Goal: Task Accomplishment & Management: Manage account settings

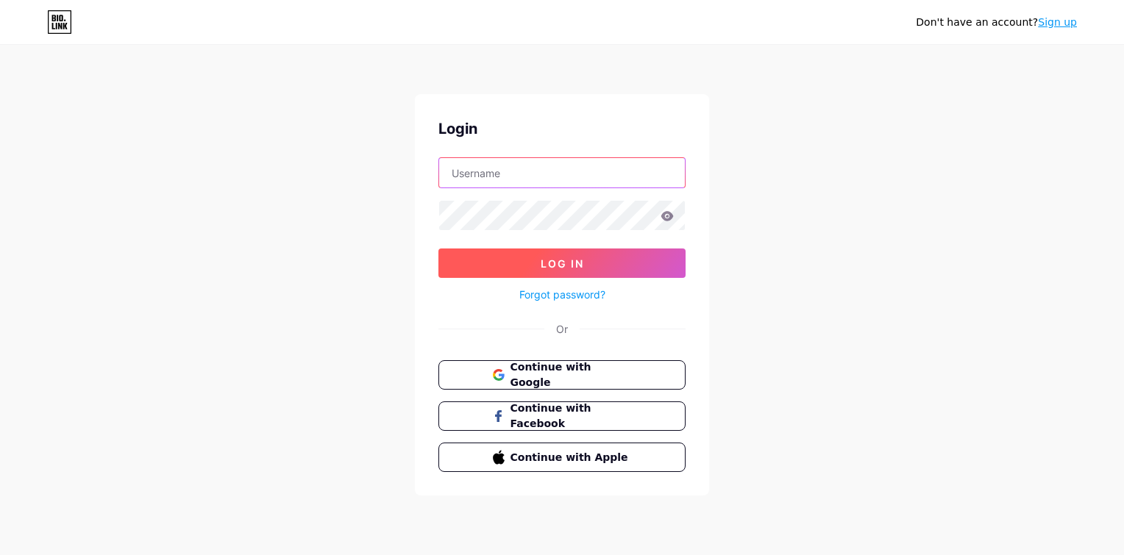
type input "gabrielandrade.business@gmail.com"
click at [577, 250] on button "Log In" at bounding box center [561, 263] width 247 height 29
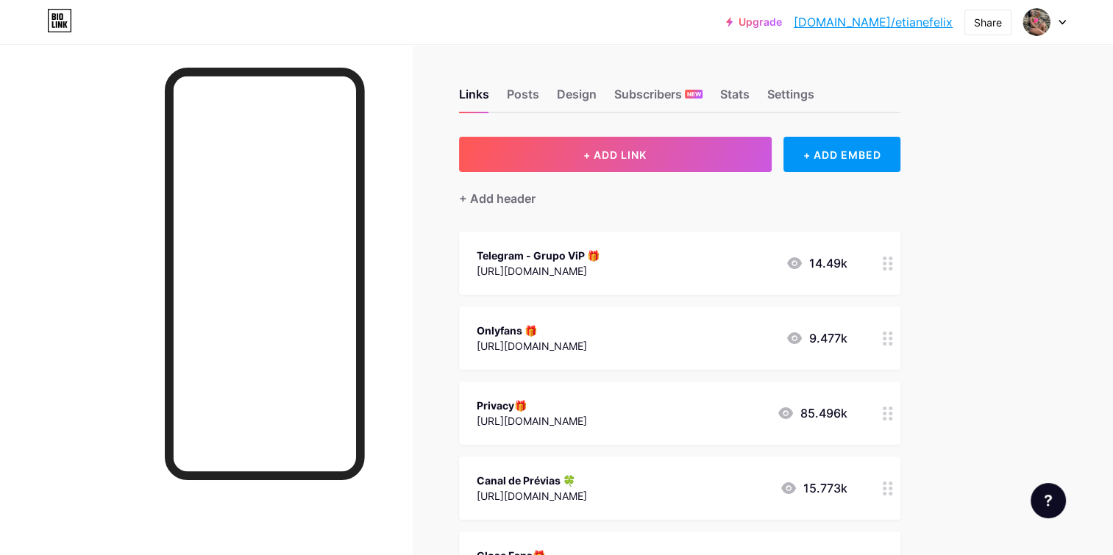
click at [599, 277] on div "[URL][DOMAIN_NAME]" at bounding box center [537, 270] width 123 height 15
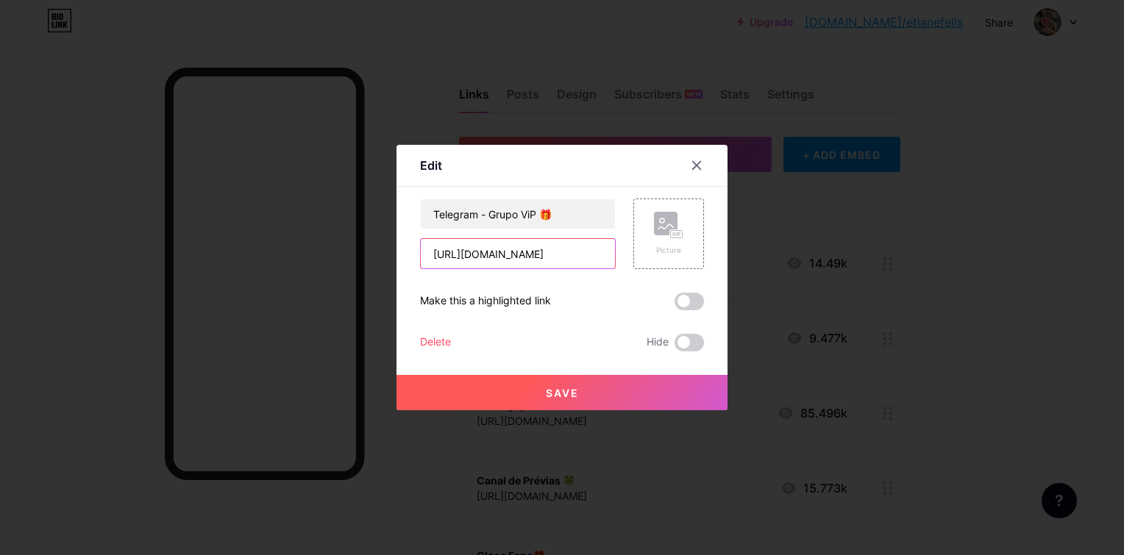
click at [549, 256] on input "[URL][DOMAIN_NAME]" at bounding box center [518, 253] width 194 height 29
paste input "text"
click at [481, 249] on input "text" at bounding box center [518, 253] width 194 height 29
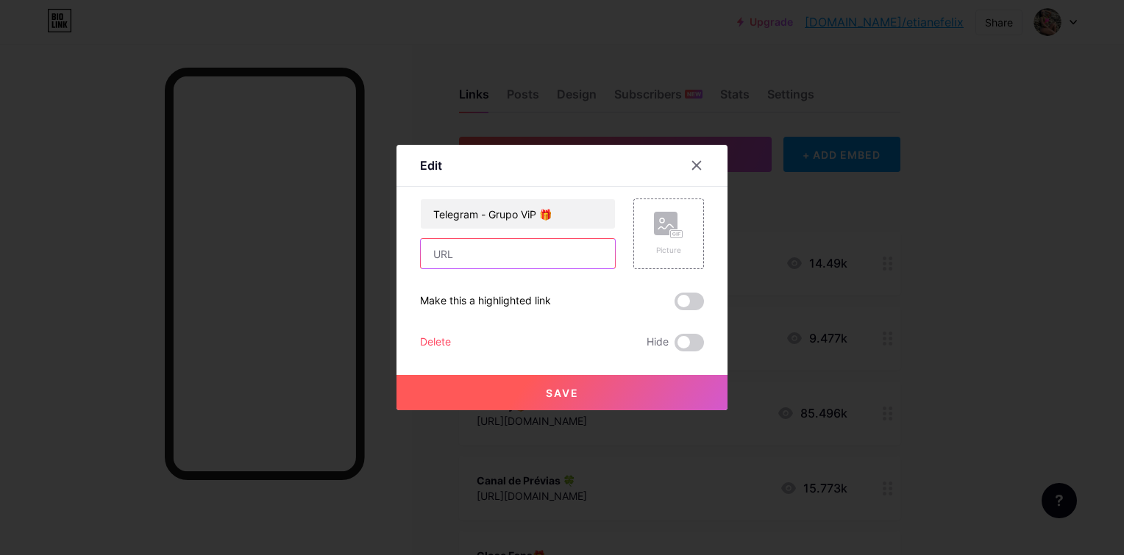
paste input "https://t.me/EtianeBot?start=vibx"
type input "https://t.me/EtianeBot?start=vibx"
click at [571, 387] on span "Save" at bounding box center [562, 393] width 33 height 13
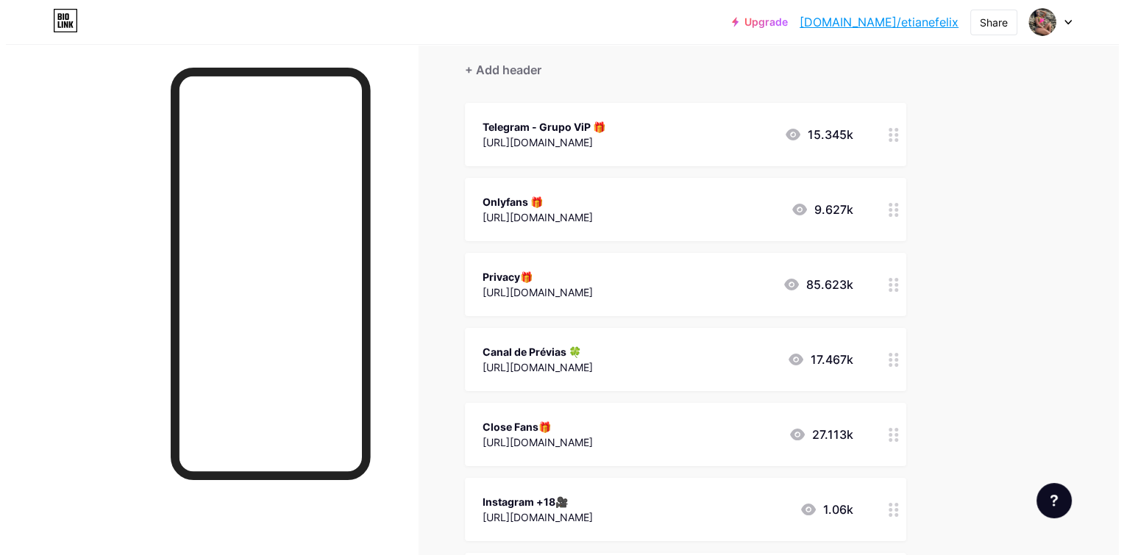
scroll to position [132, 0]
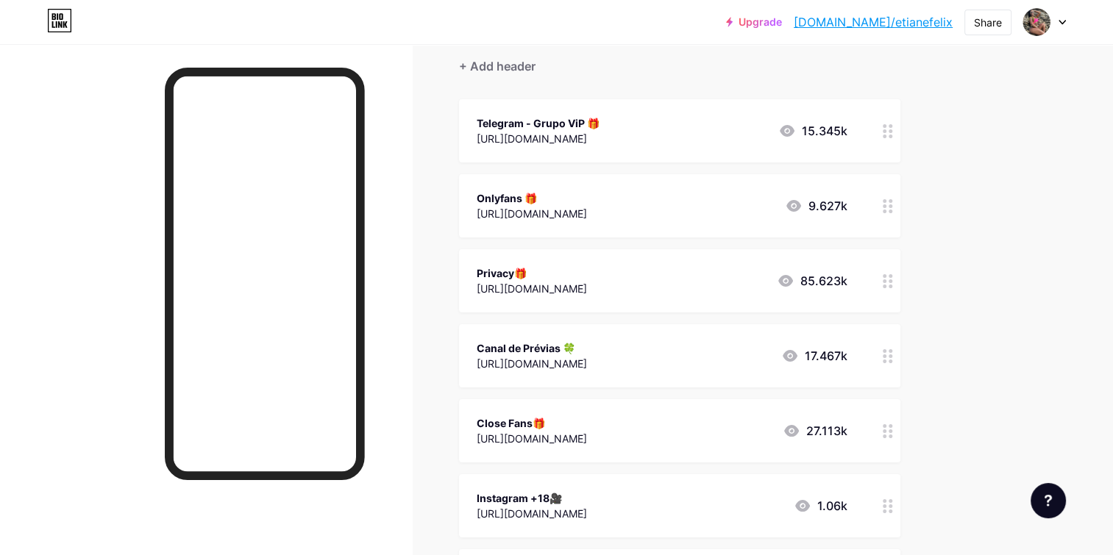
click at [587, 370] on div "[URL][DOMAIN_NAME]" at bounding box center [531, 363] width 110 height 15
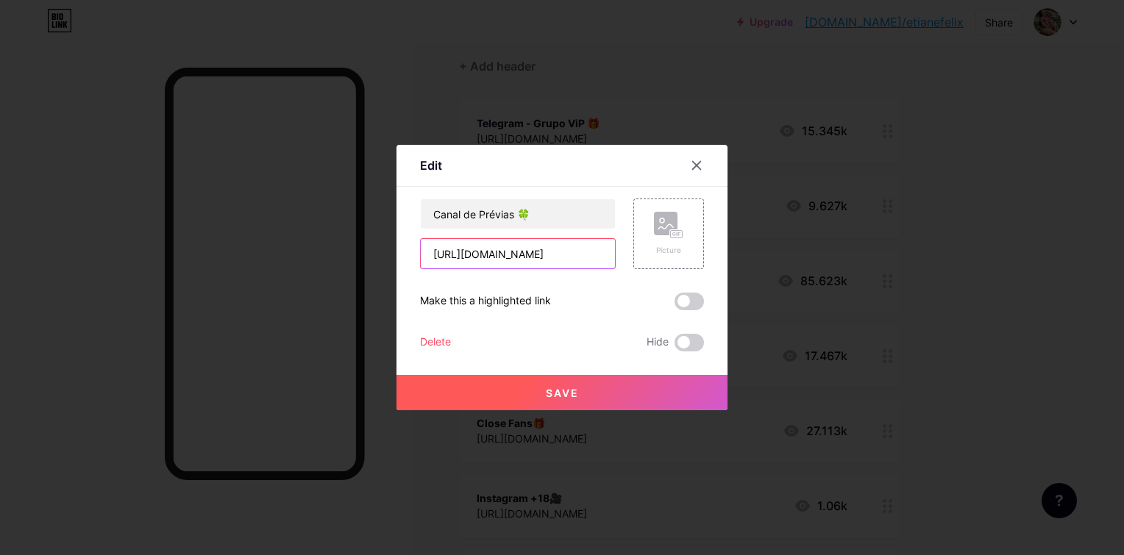
click at [510, 247] on input "[URL][DOMAIN_NAME]" at bounding box center [518, 253] width 194 height 29
paste input "t.me/+y5IH5TwBgCQxNjc5"
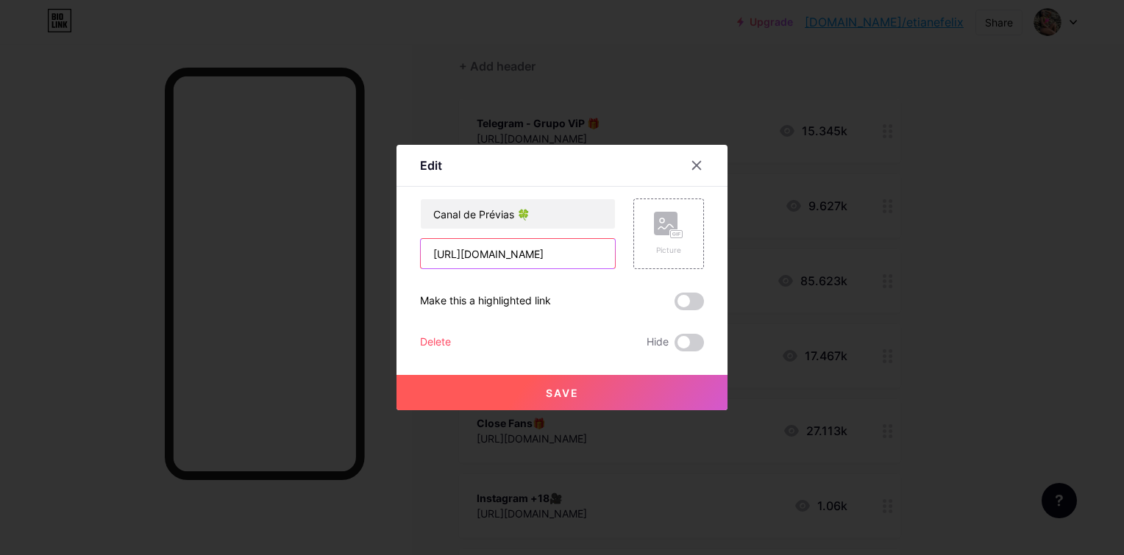
type input "https://t.me/+y5IH5TwBgCQxNjc5"
click at [561, 379] on button "Save" at bounding box center [561, 392] width 331 height 35
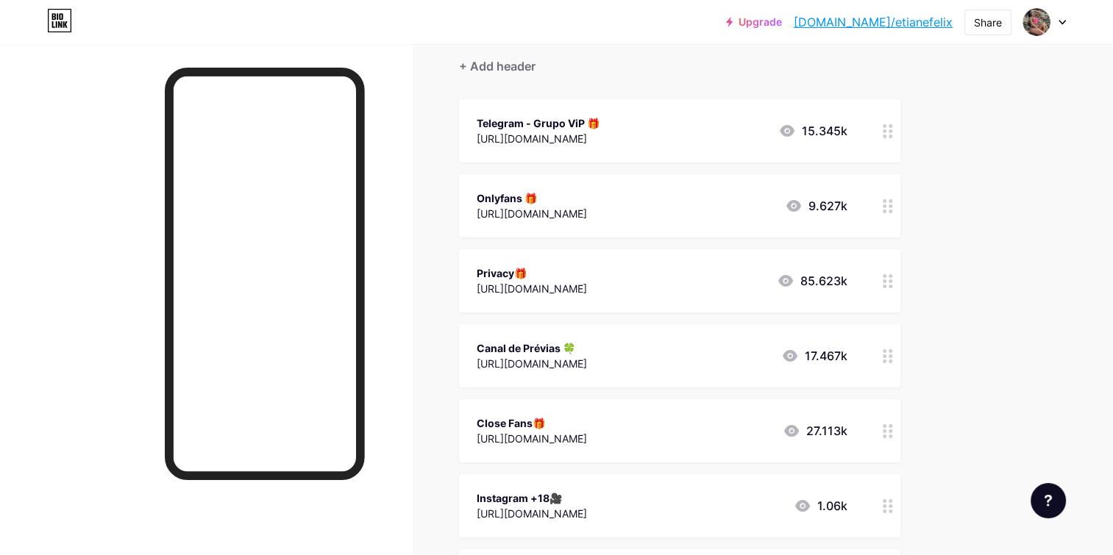
click at [887, 135] on icon at bounding box center [887, 131] width 10 height 14
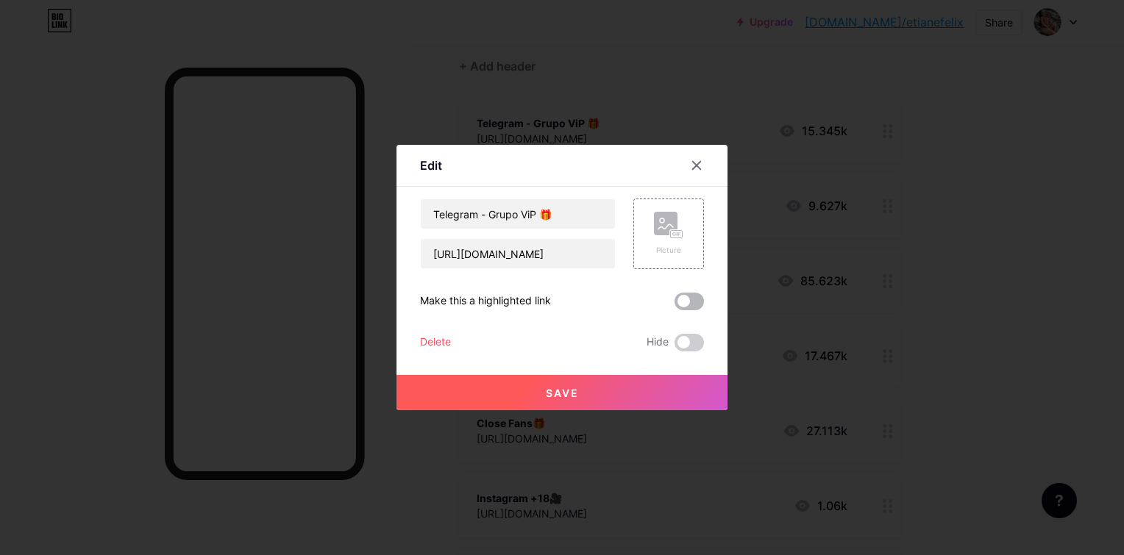
click at [681, 304] on span at bounding box center [688, 302] width 29 height 18
click at [674, 305] on input "checkbox" at bounding box center [674, 305] width 0 height 0
click at [555, 393] on span "Save" at bounding box center [562, 393] width 33 height 13
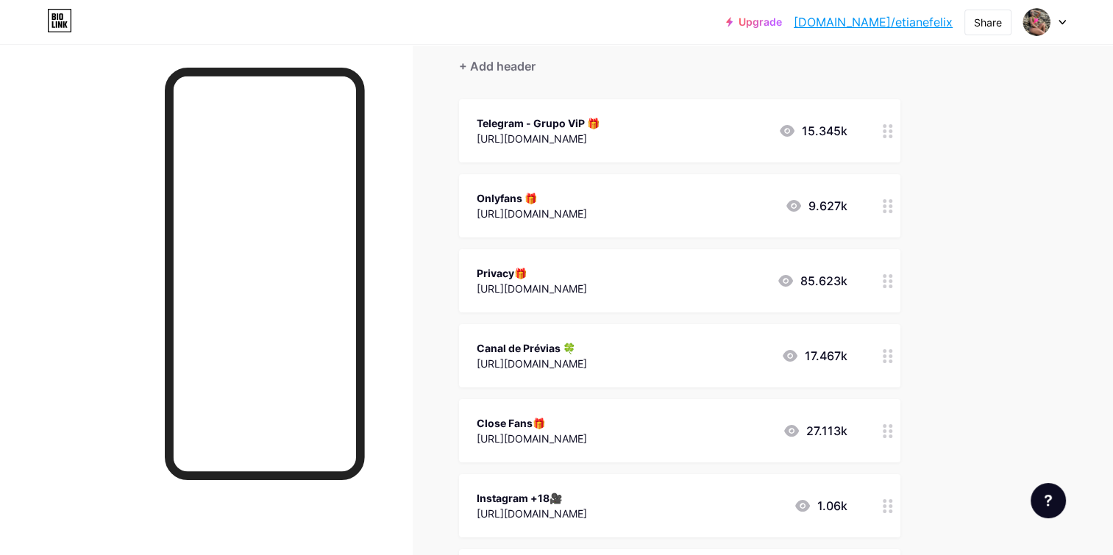
click at [881, 136] on div at bounding box center [887, 130] width 25 height 63
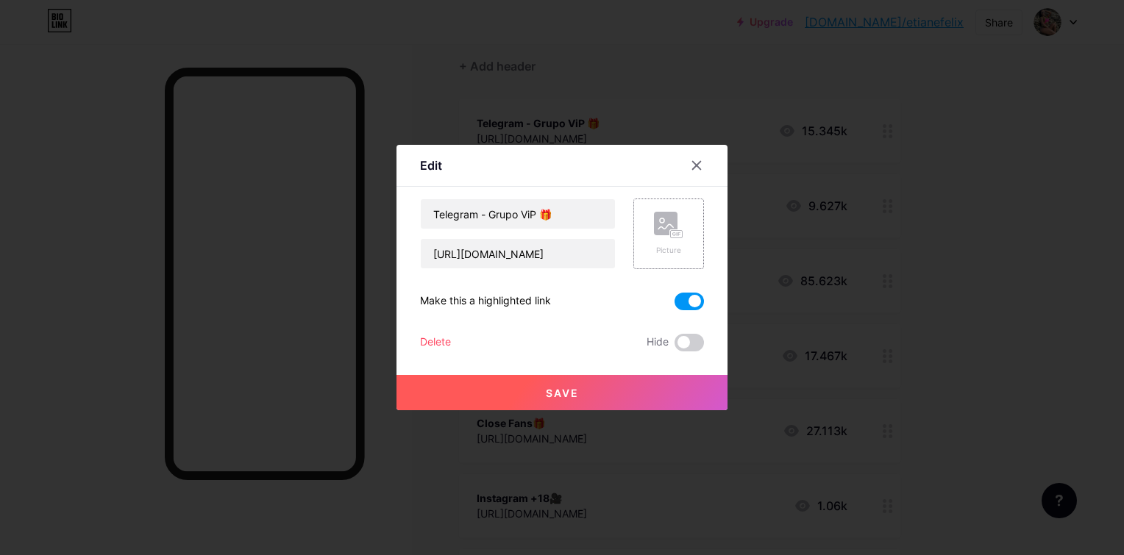
click at [674, 249] on div "Picture" at bounding box center [668, 250] width 29 height 11
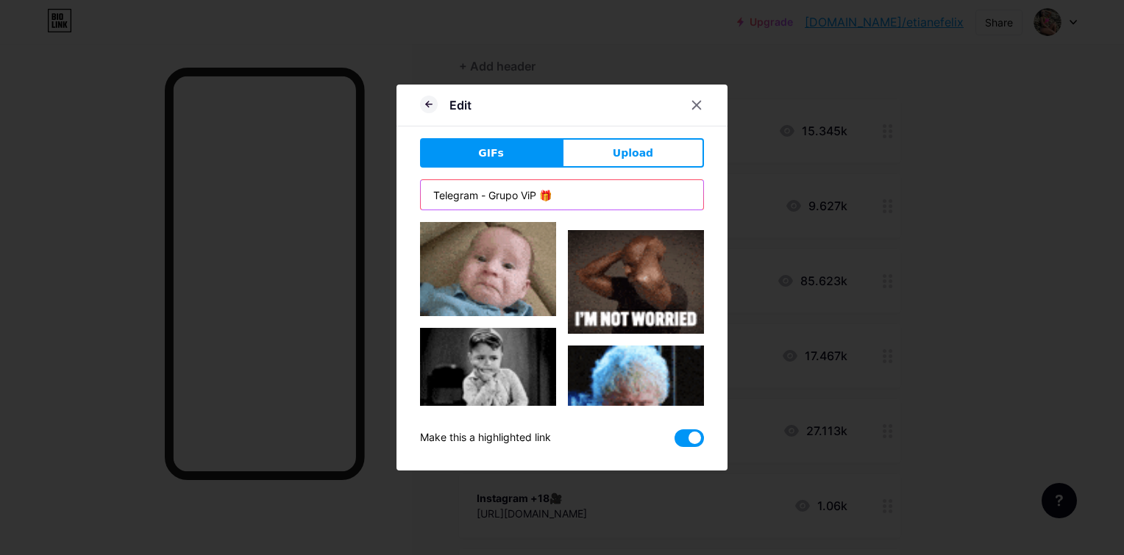
scroll to position [541, 0]
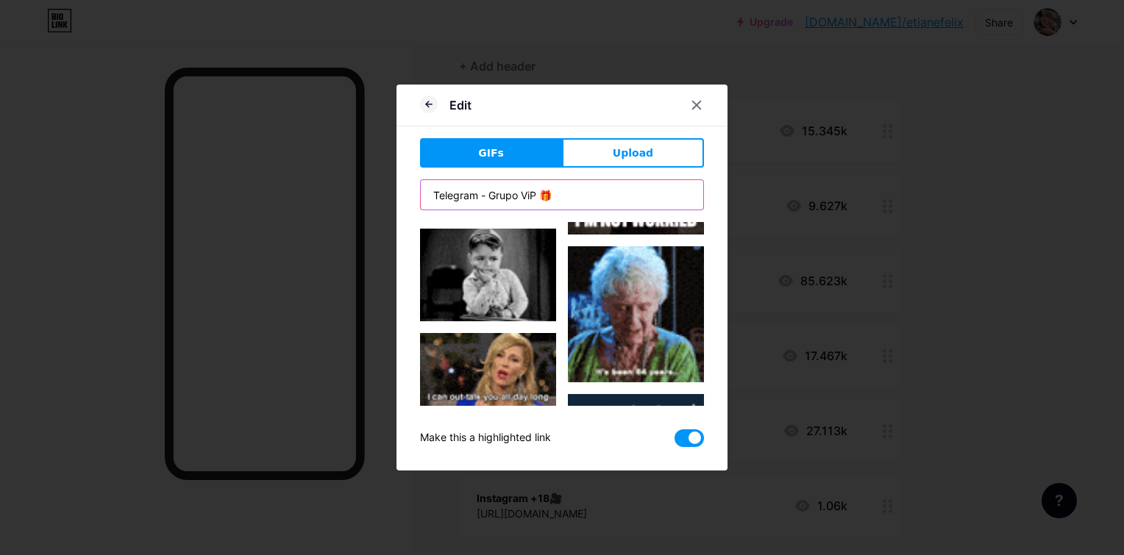
click at [566, 191] on input "Telegram - Grupo ViP 🎁" at bounding box center [562, 194] width 282 height 29
click at [567, 191] on input "Telegram - Grupo ViP 🎁" at bounding box center [562, 194] width 282 height 29
click at [568, 190] on input "Telegram - Grupo ViP 🎁" at bounding box center [562, 194] width 282 height 29
type input "telegram"
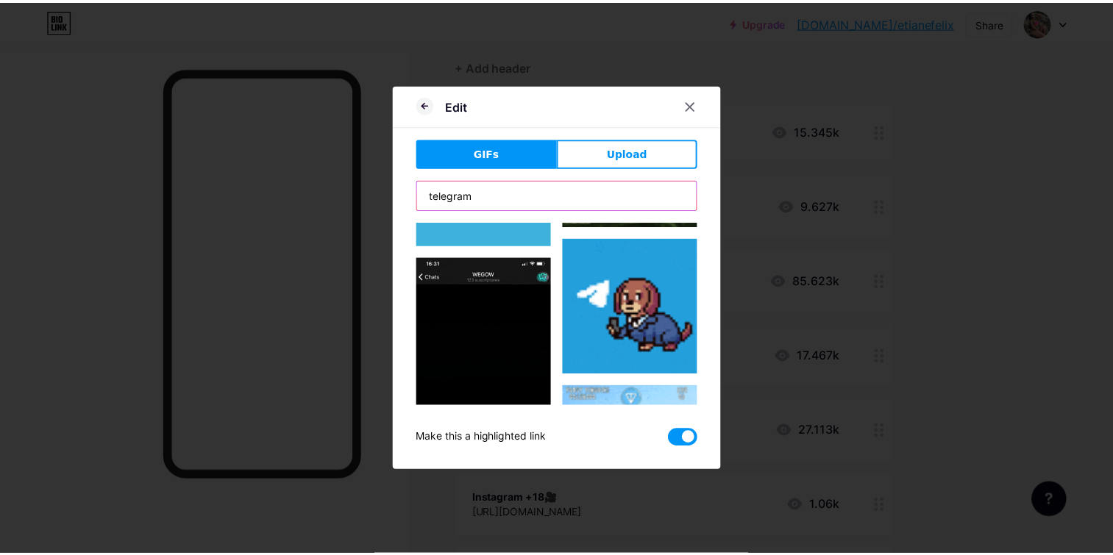
scroll to position [6505, 0]
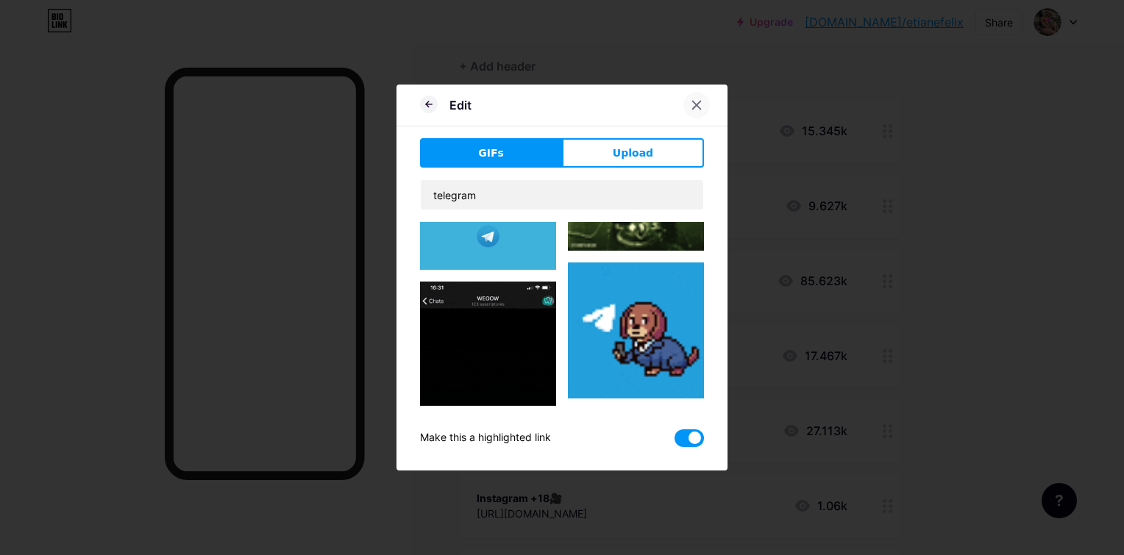
click at [696, 100] on icon at bounding box center [696, 105] width 12 height 12
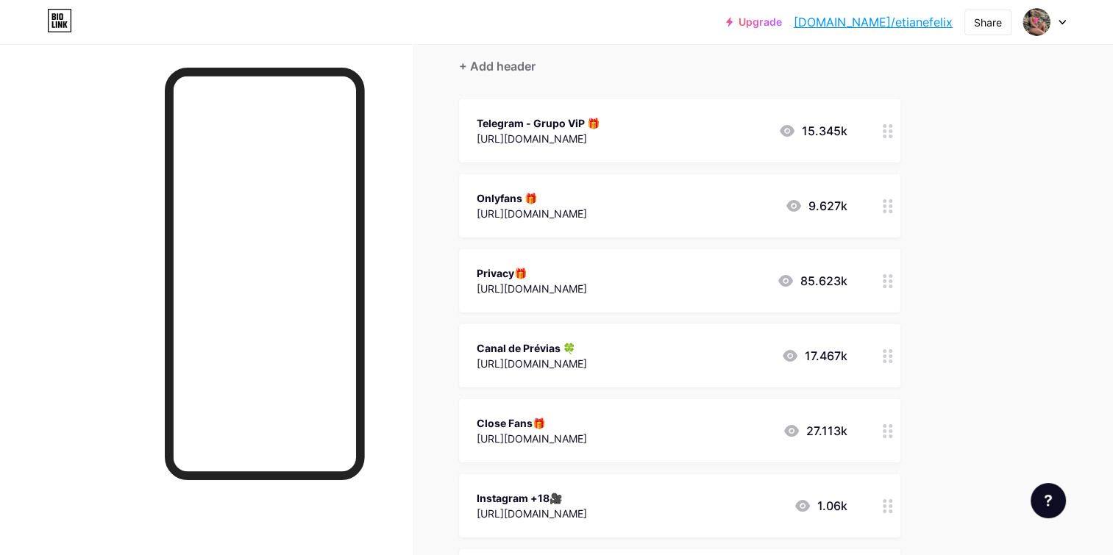
scroll to position [0, 0]
